Goal: Check status: Check status

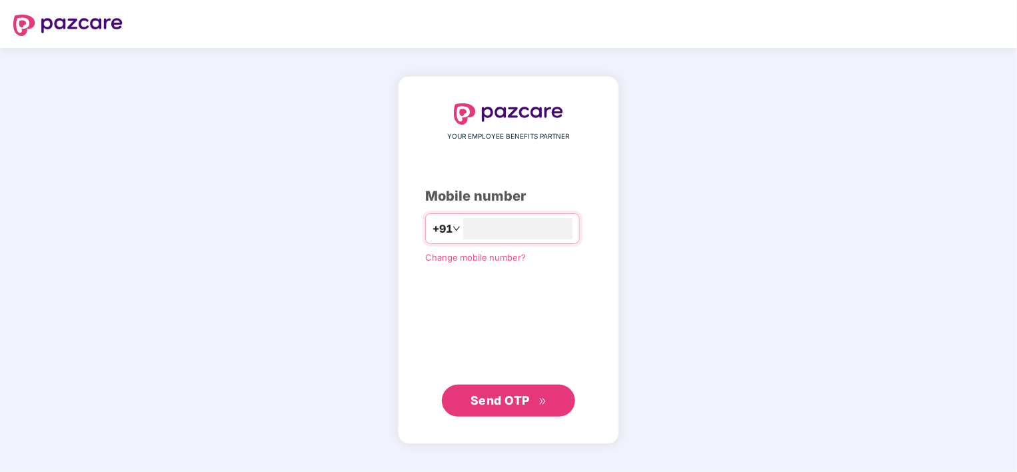
type input "**********"
click at [496, 407] on span "Send OTP" at bounding box center [508, 400] width 77 height 19
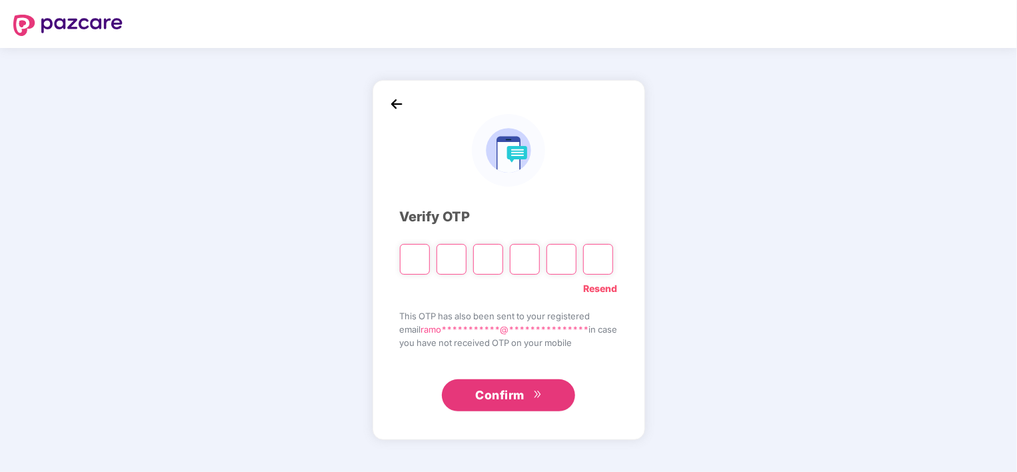
type input "*"
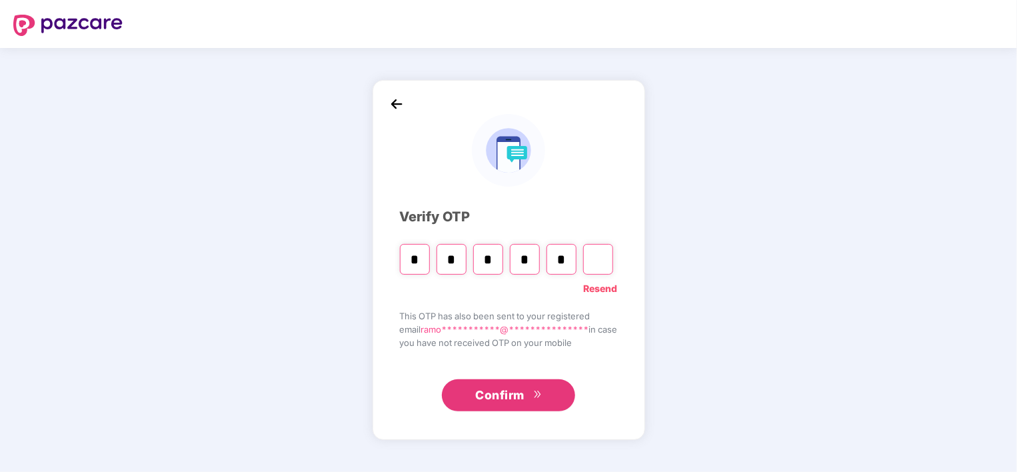
type input "*"
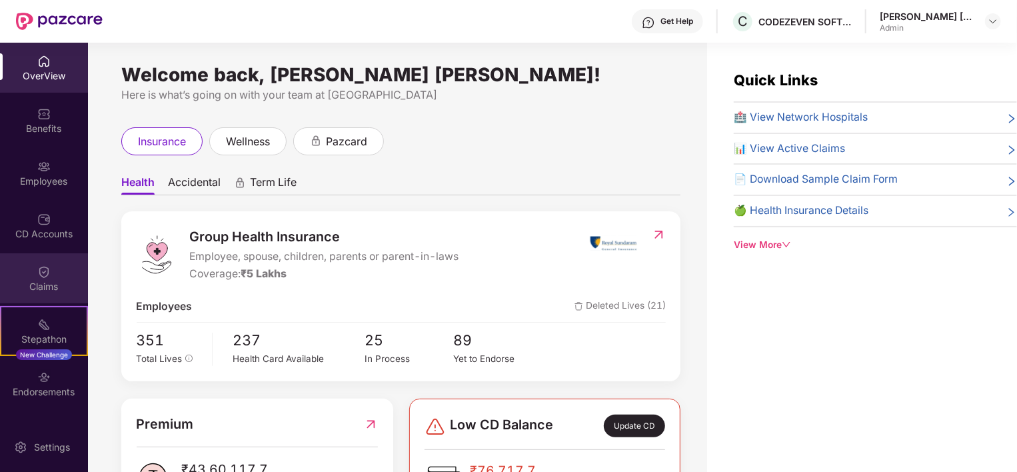
click at [40, 268] on img at bounding box center [43, 271] width 13 height 13
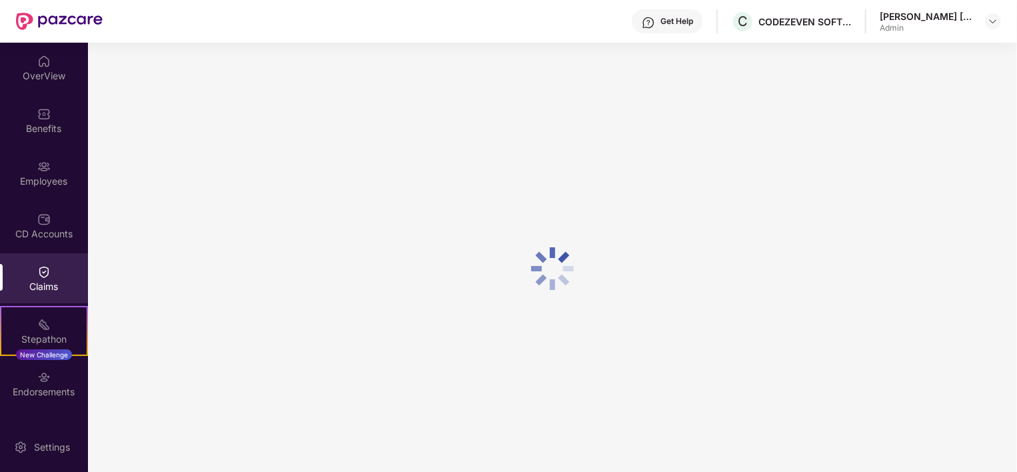
click at [40, 268] on img at bounding box center [43, 271] width 13 height 13
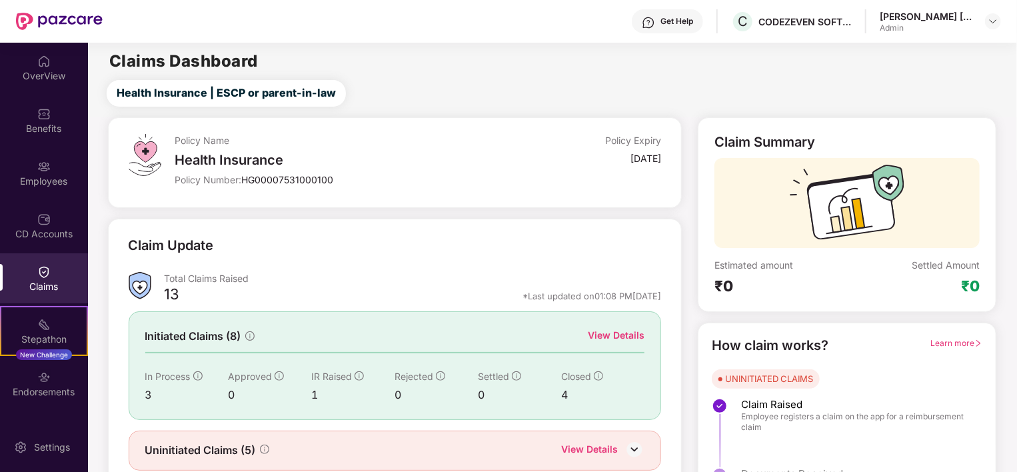
click at [40, 268] on img at bounding box center [43, 271] width 13 height 13
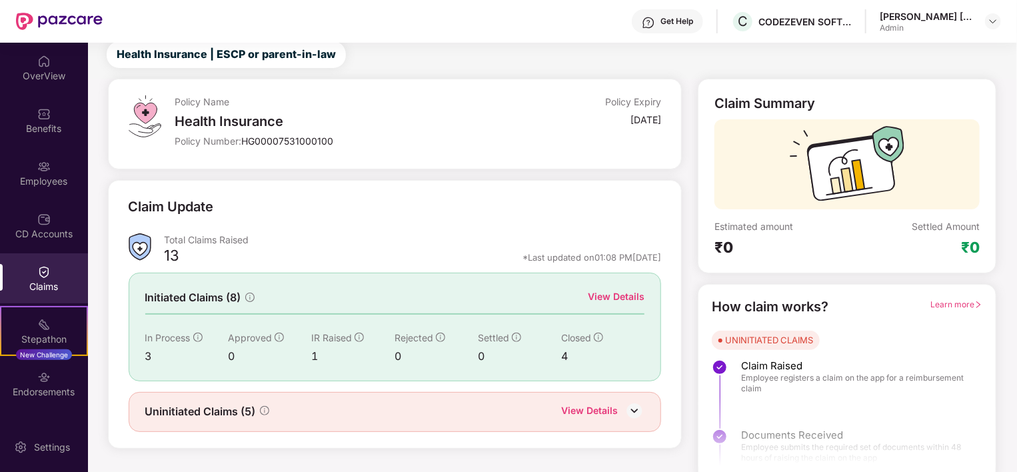
scroll to position [49, 0]
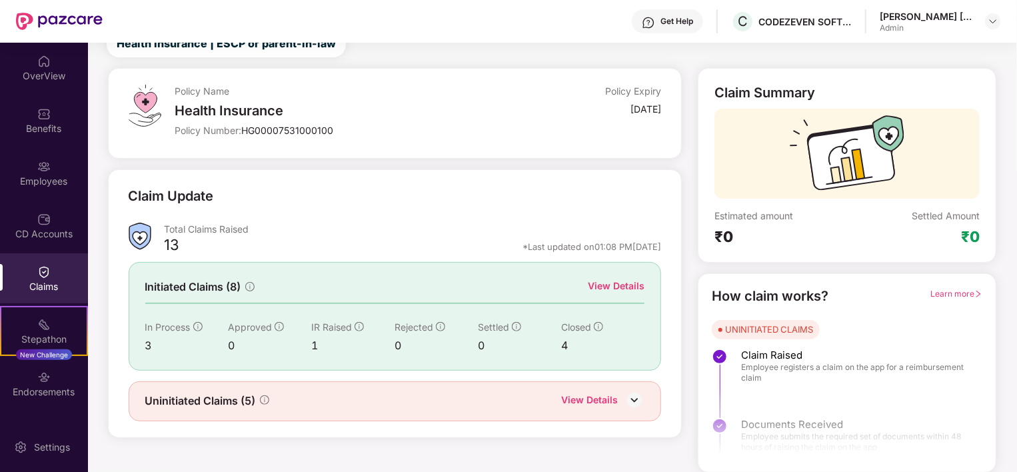
click at [603, 400] on div "View Details" at bounding box center [589, 400] width 57 height 17
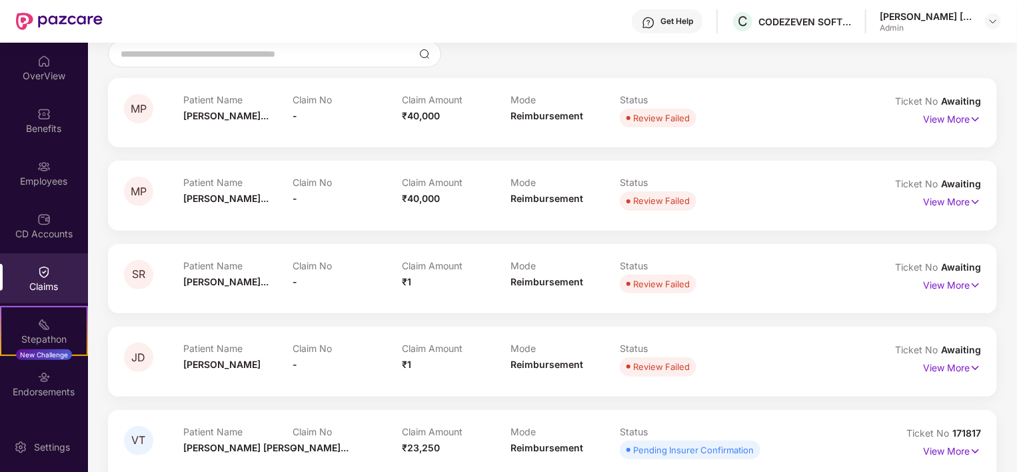
scroll to position [116, 0]
click at [929, 118] on p "View More" at bounding box center [952, 118] width 58 height 18
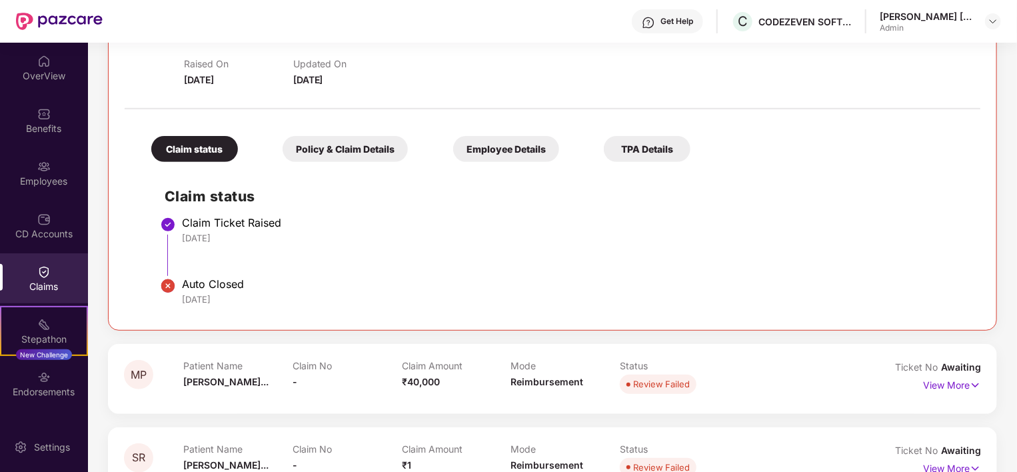
scroll to position [202, 0]
click at [356, 147] on div "Policy & Claim Details" at bounding box center [344, 150] width 125 height 26
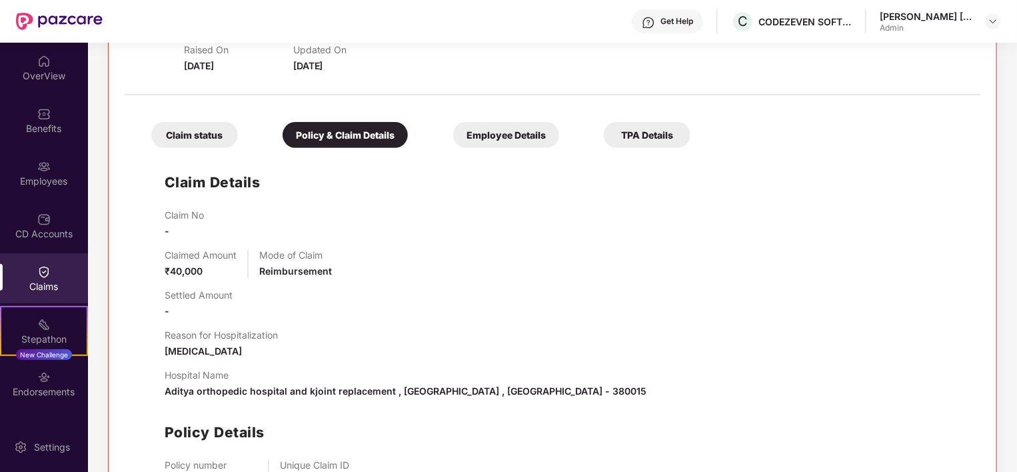
scroll to position [211, 0]
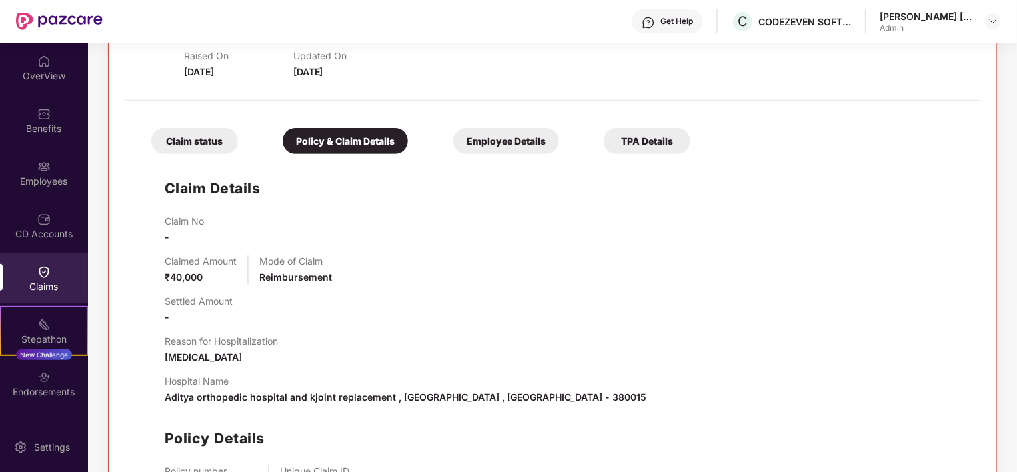
click at [496, 128] on div "Employee Details" at bounding box center [506, 141] width 106 height 26
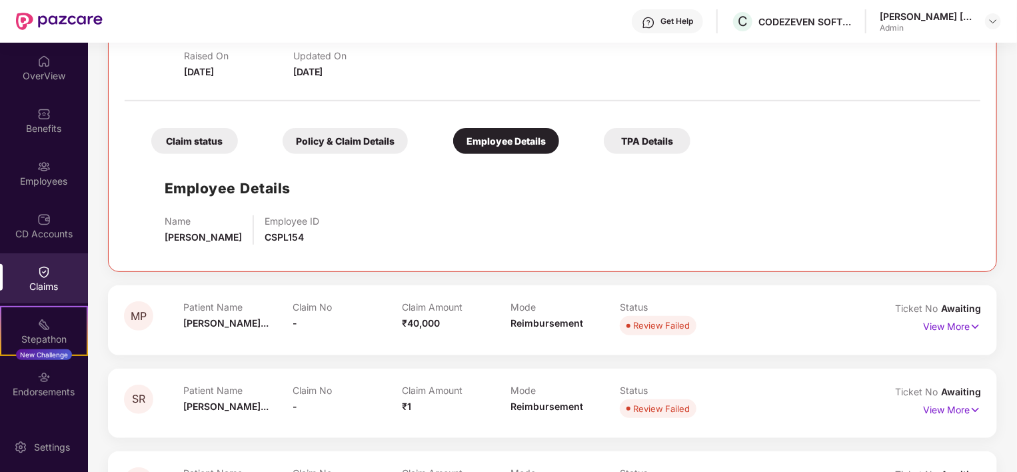
click at [636, 144] on div "TPA Details" at bounding box center [647, 141] width 87 height 26
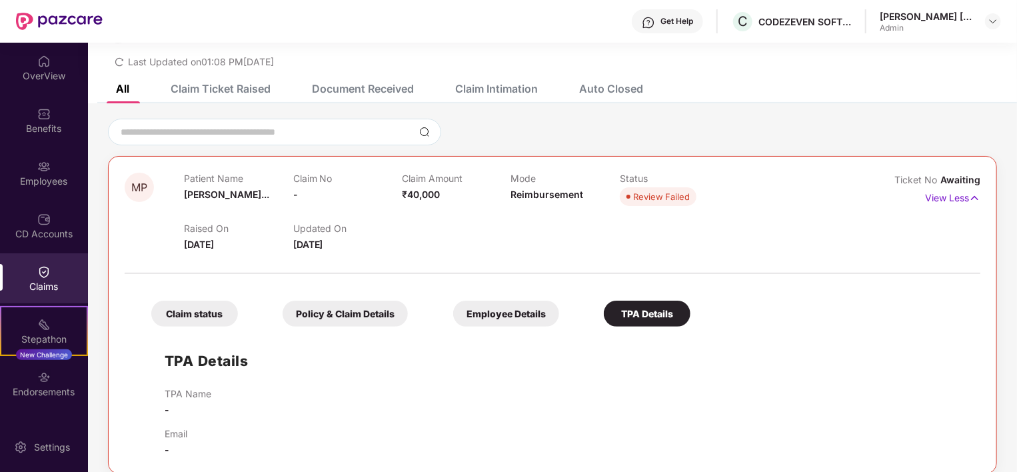
scroll to position [38, 0]
click at [263, 87] on div "Claim Ticket Raised" at bounding box center [221, 89] width 100 height 13
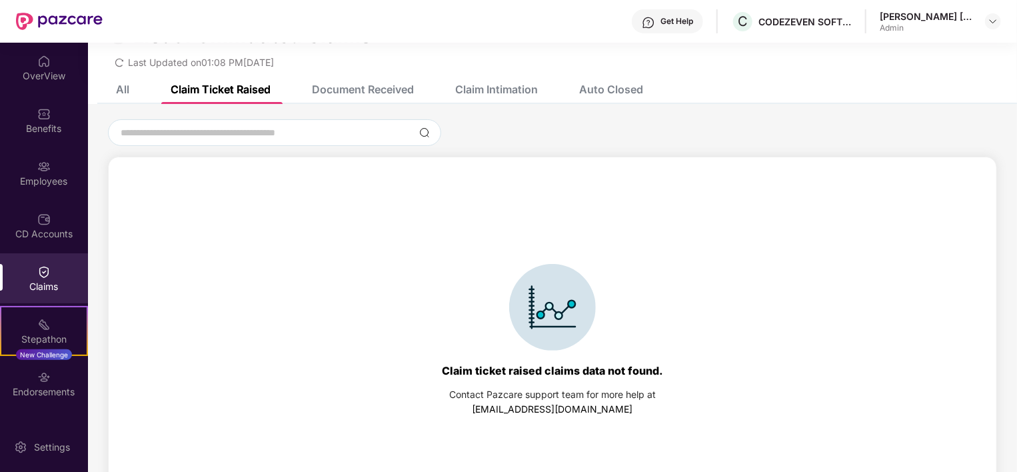
click at [328, 88] on div "Document Received" at bounding box center [363, 89] width 102 height 13
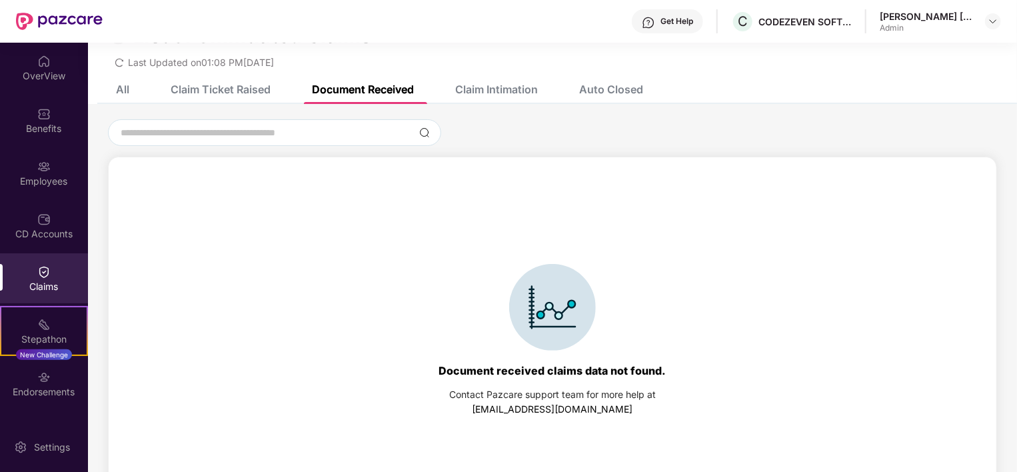
click at [118, 86] on div "All" at bounding box center [122, 89] width 13 height 13
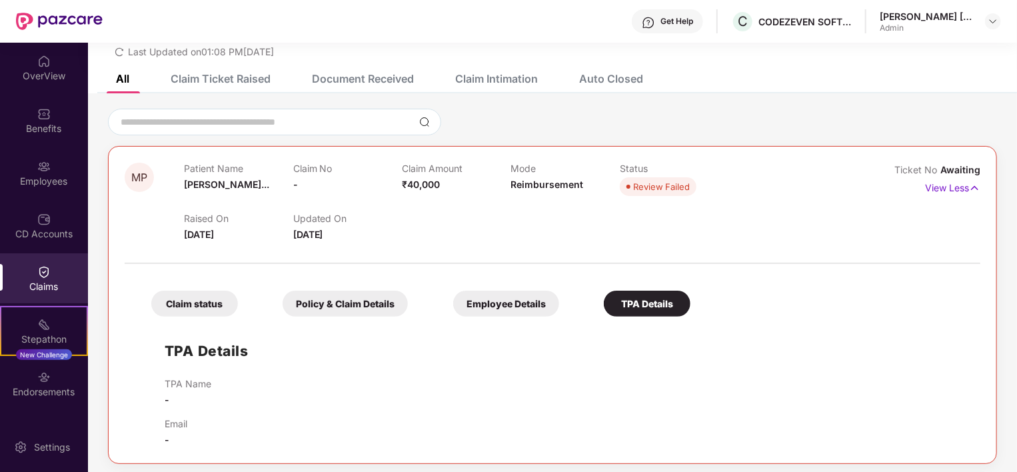
scroll to position [48, 0]
click at [835, 334] on div "TPA Details TPA Name - Email -" at bounding box center [552, 386] width 829 height 124
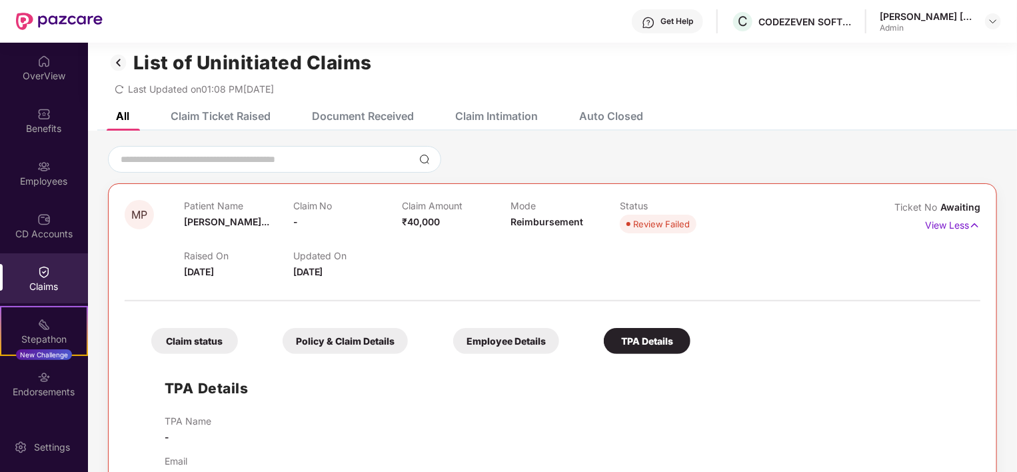
scroll to position [0, 0]
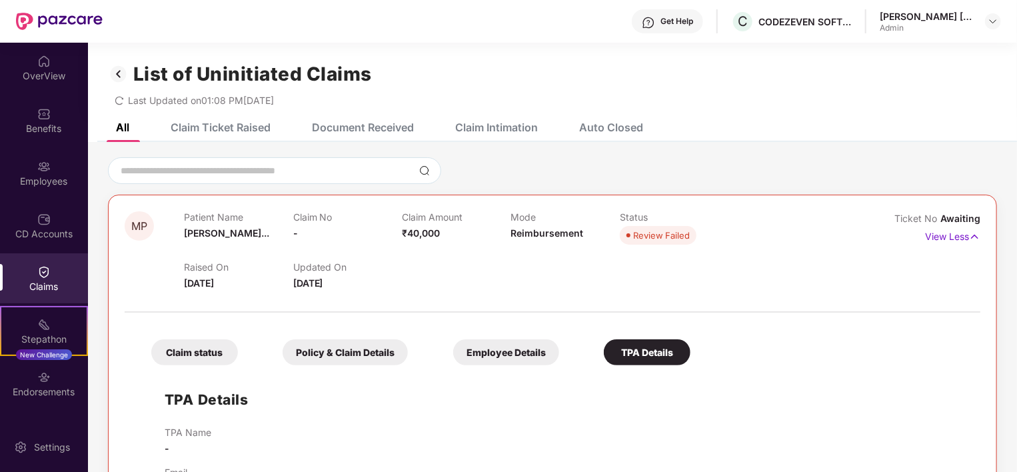
click at [119, 66] on img at bounding box center [118, 74] width 21 height 23
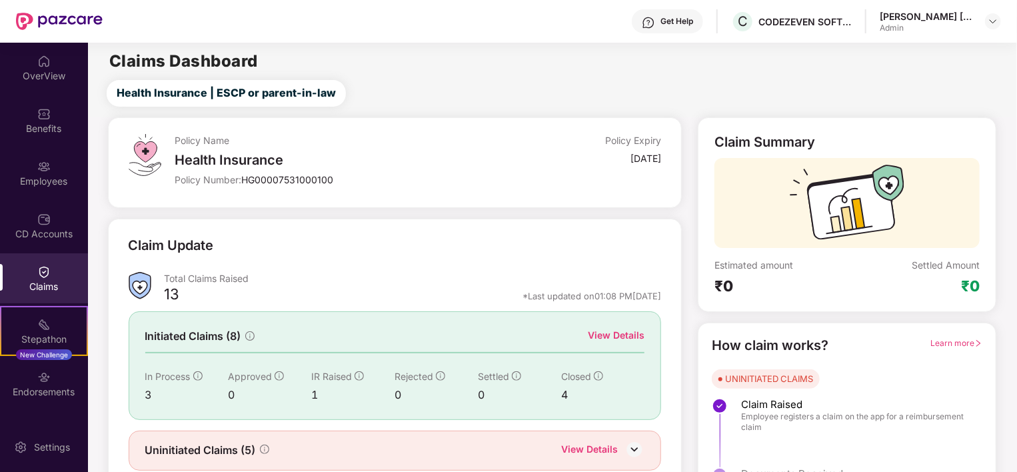
scroll to position [49, 0]
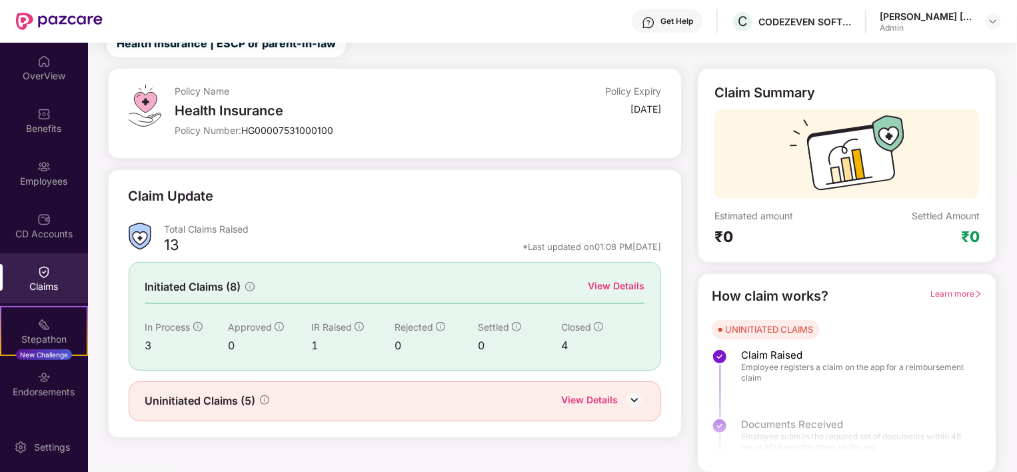
click at [628, 285] on div "View Details" at bounding box center [616, 285] width 57 height 15
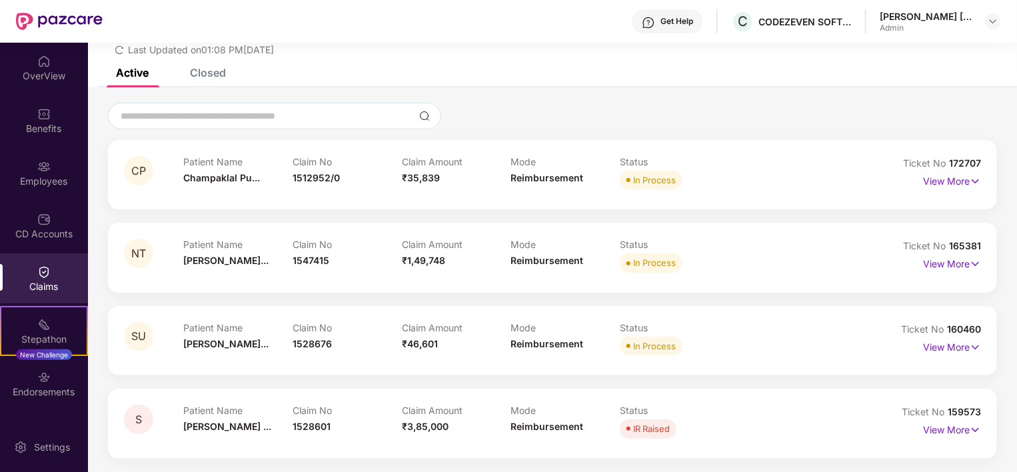
scroll to position [50, 0]
click at [929, 428] on p "View More" at bounding box center [952, 429] width 58 height 18
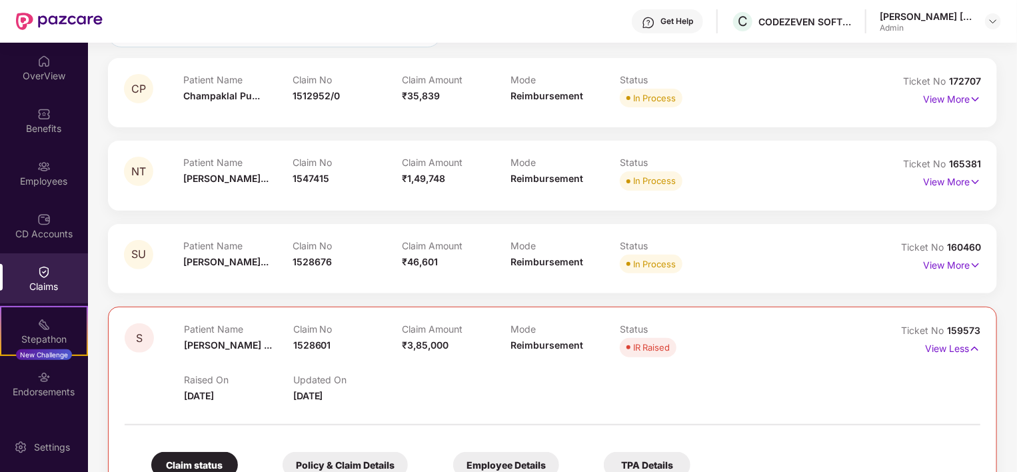
scroll to position [103, 0]
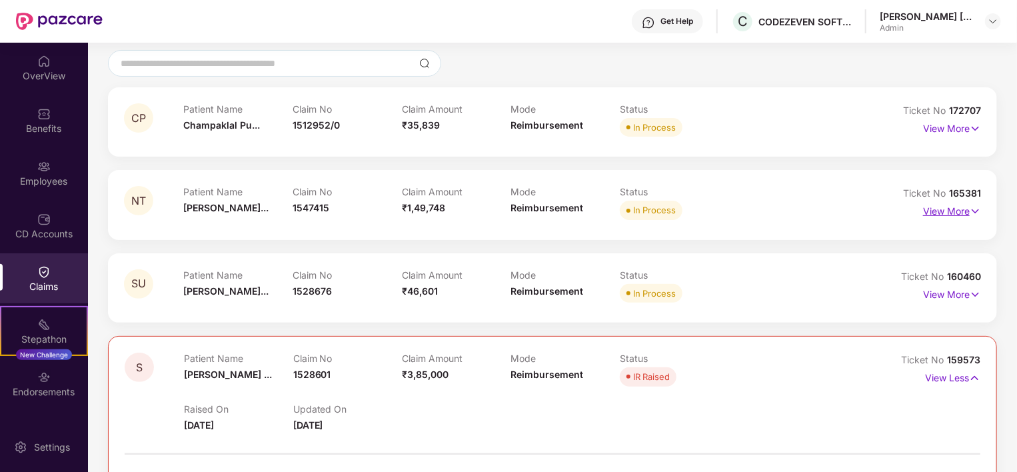
click at [930, 210] on p "View More" at bounding box center [952, 210] width 58 height 18
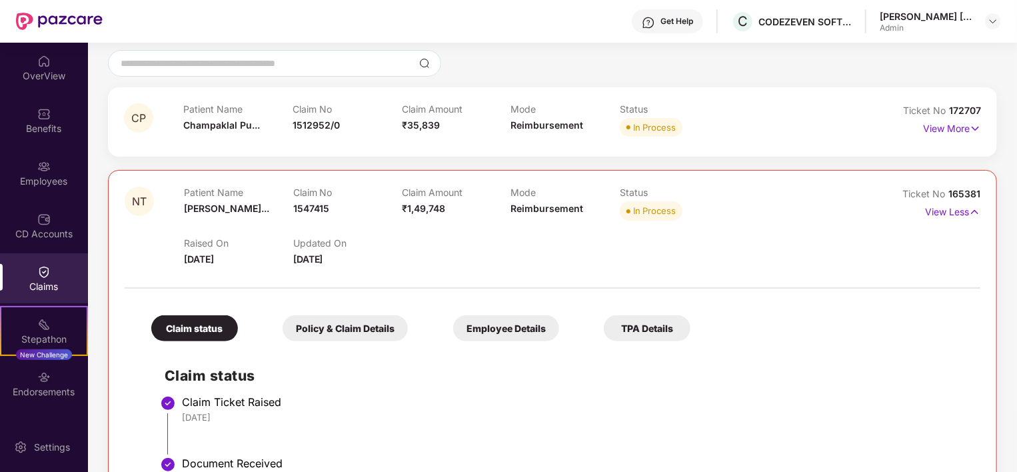
scroll to position [39, 0]
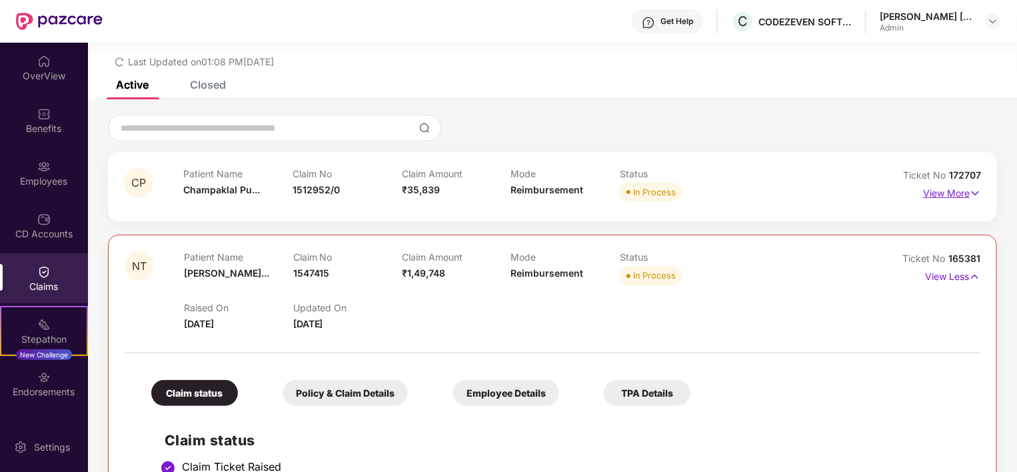
click at [940, 197] on p "View More" at bounding box center [952, 192] width 58 height 18
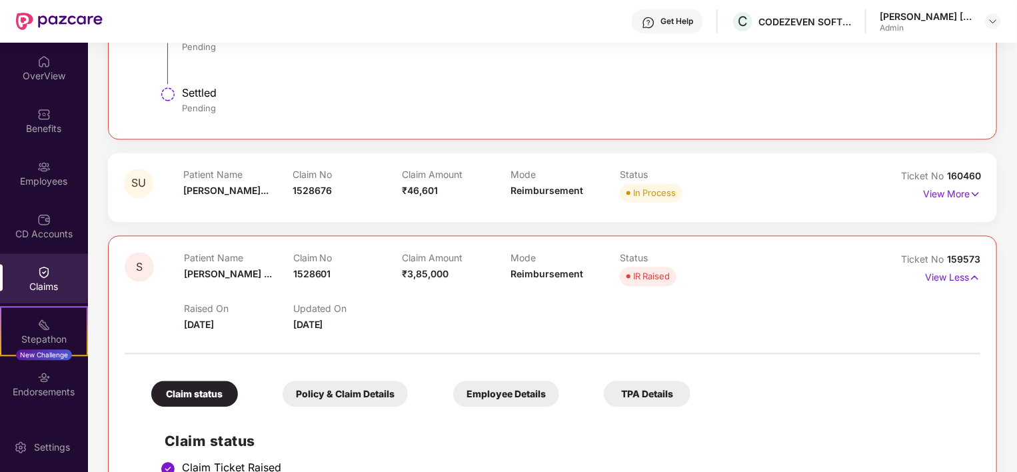
scroll to position [1332, 0]
